Goal: Task Accomplishment & Management: Manage account settings

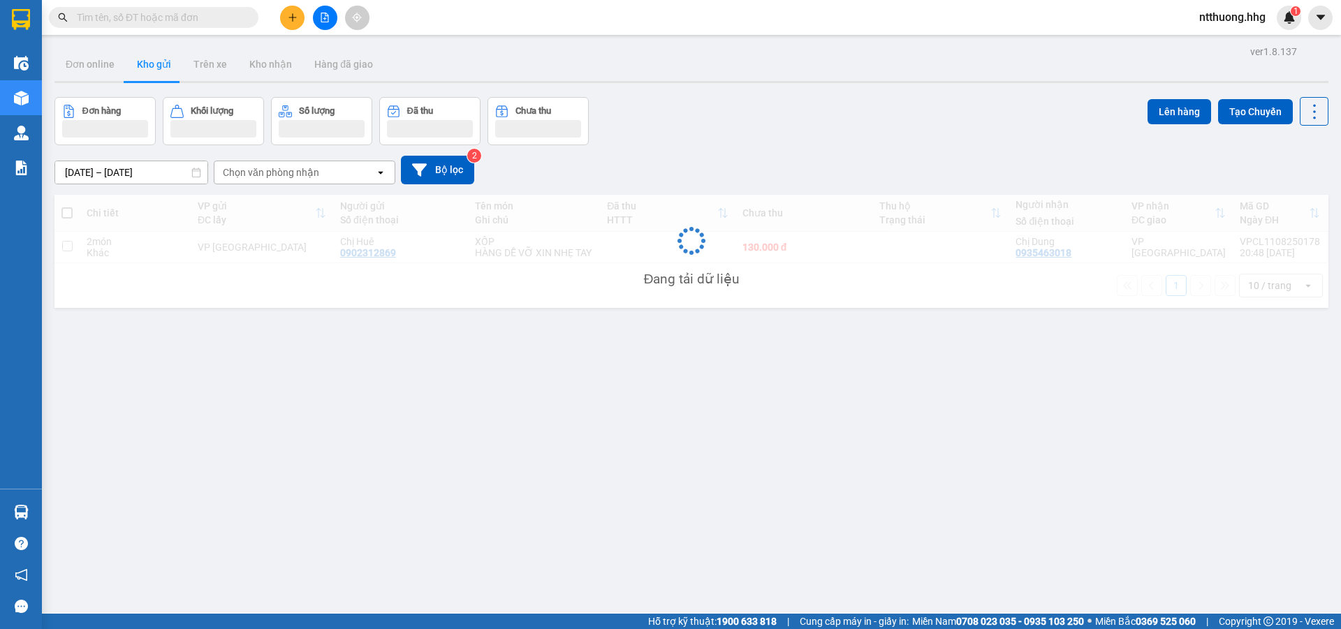
click at [1250, 18] on span "ntthuong.hhg" at bounding box center [1232, 16] width 89 height 17
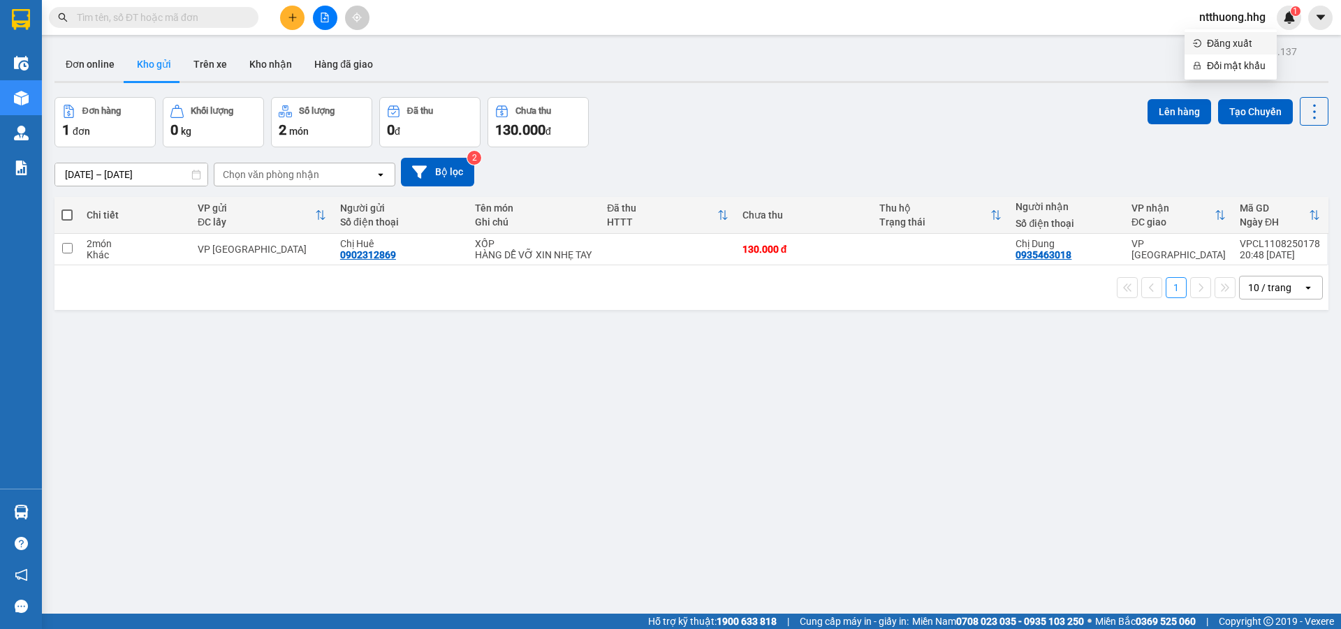
click at [1241, 43] on span "Đăng xuất" at bounding box center [1237, 43] width 61 height 15
